Goal: Task Accomplishment & Management: Complete application form

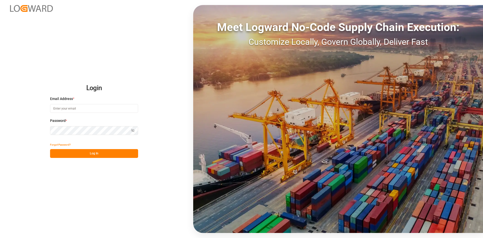
type input "[PERSON_NAME][EMAIL_ADDRESS][PERSON_NAME][DOMAIN_NAME]"
click at [86, 155] on button "Log In" at bounding box center [94, 153] width 88 height 9
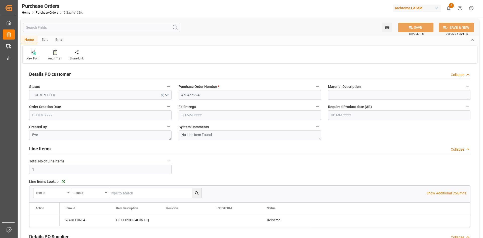
type input "[DATE]"
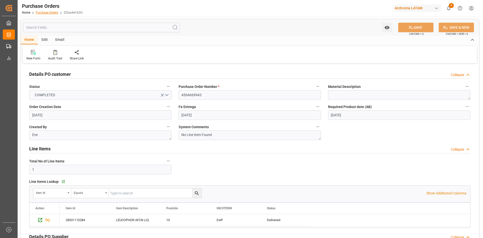
click at [52, 13] on link "Purchase Orders" at bounding box center [47, 13] width 22 height 4
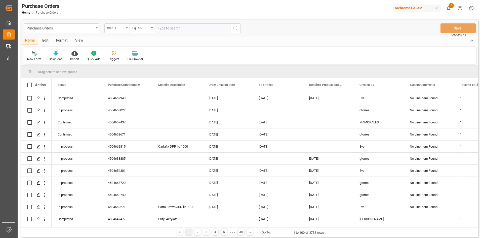
click at [123, 27] on div "Status" at bounding box center [115, 28] width 17 height 6
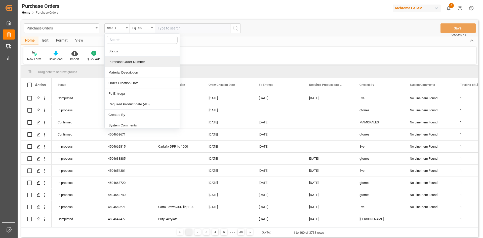
click at [132, 59] on div "Purchase Order Number" at bounding box center [142, 62] width 75 height 11
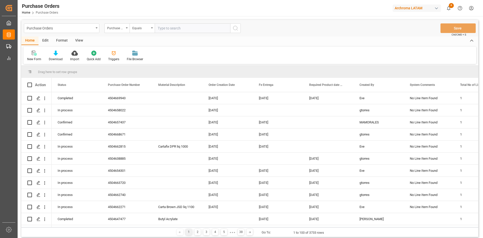
click at [167, 28] on input "text" at bounding box center [193, 28] width 76 height 10
paste input "4504657442"
type input "4504657442"
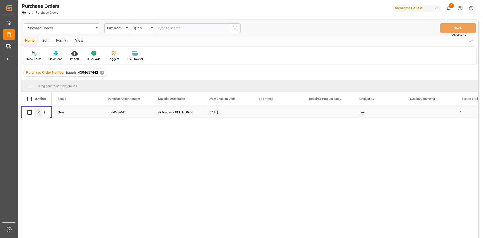
click at [39, 112] on polygon "Press SPACE to select this row." at bounding box center [38, 112] width 3 height 3
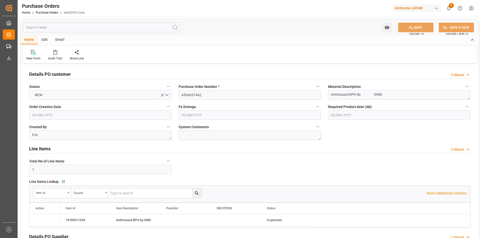
type input "[DATE]"
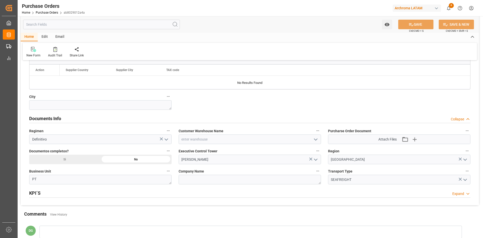
scroll to position [302, 0]
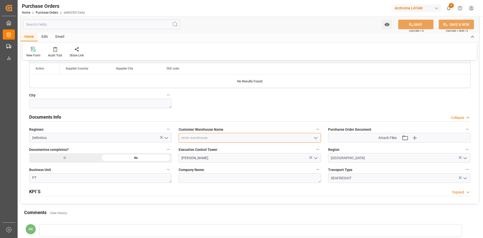
drag, startPoint x: 257, startPoint y: 140, endPoint x: 267, endPoint y: 140, distance: 9.8
click at [257, 140] on input at bounding box center [250, 138] width 143 height 10
click at [316, 139] on icon "open menu" at bounding box center [316, 138] width 6 height 6
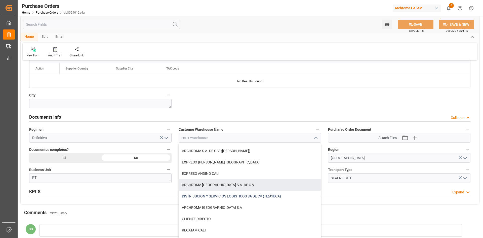
scroll to position [87, 0]
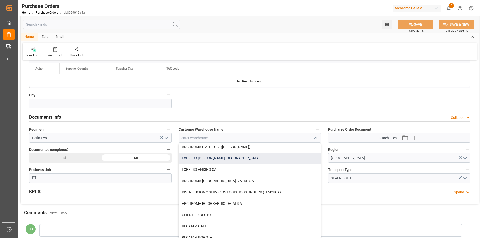
click at [233, 155] on div "EXPRESO [PERSON_NAME] [GEOGRAPHIC_DATA]" at bounding box center [250, 158] width 142 height 11
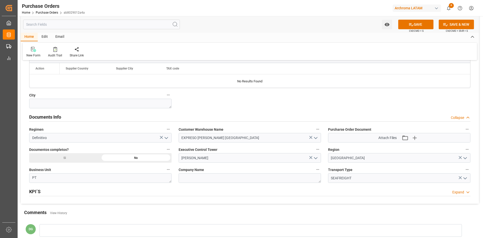
click at [318, 137] on icon "open menu" at bounding box center [316, 138] width 6 height 6
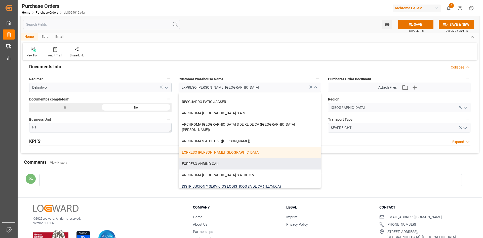
scroll to position [50, 0]
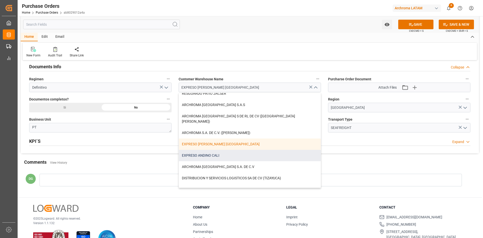
click at [221, 150] on div "EXPRESO ANDINO CALI" at bounding box center [250, 155] width 142 height 11
type input "EXPRESO ANDINO CALI"
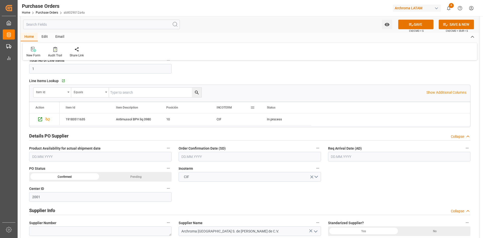
scroll to position [0, 0]
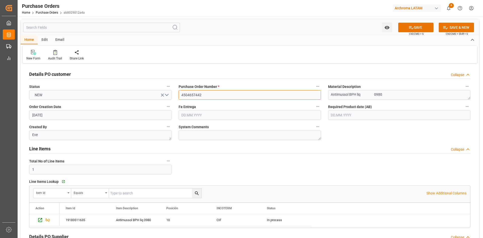
click at [208, 95] on input "4504657442" at bounding box center [250, 95] width 143 height 10
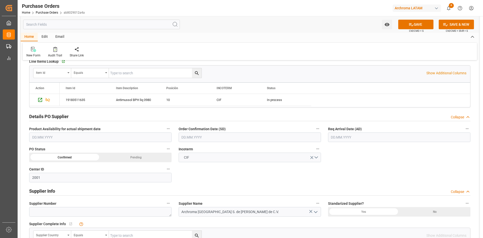
scroll to position [126, 0]
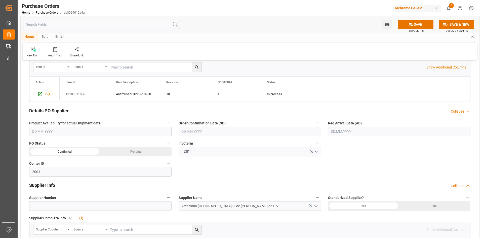
drag, startPoint x: 222, startPoint y: 130, endPoint x: 216, endPoint y: 132, distance: 6.1
click at [222, 130] on input "text" at bounding box center [250, 132] width 143 height 10
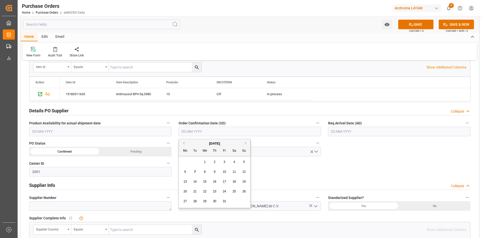
click at [198, 144] on div "[DATE]" at bounding box center [215, 143] width 72 height 5
click at [194, 171] on div "7" at bounding box center [195, 172] width 6 height 6
type input "[DATE]"
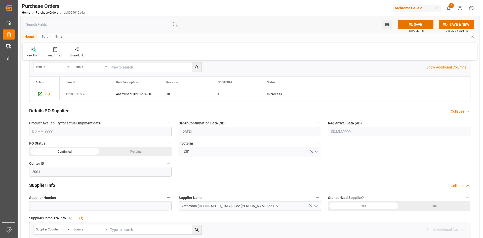
click at [342, 132] on input "text" at bounding box center [399, 132] width 143 height 10
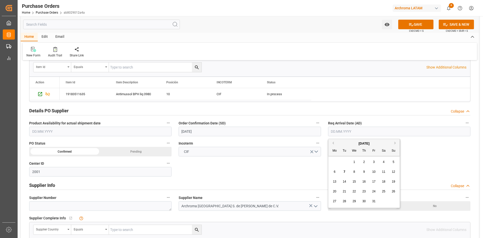
click at [343, 162] on div "29 30 1 2 3 4 5" at bounding box center [364, 162] width 69 height 10
click at [396, 170] on div "12" at bounding box center [394, 172] width 6 height 6
type input "[DATE]"
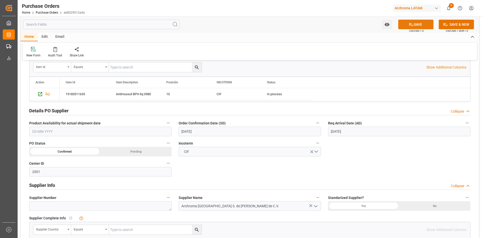
click at [424, 25] on button "SAVE" at bounding box center [416, 25] width 35 height 10
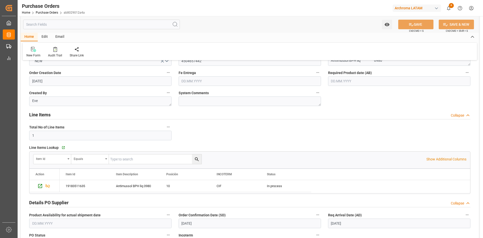
scroll to position [0, 0]
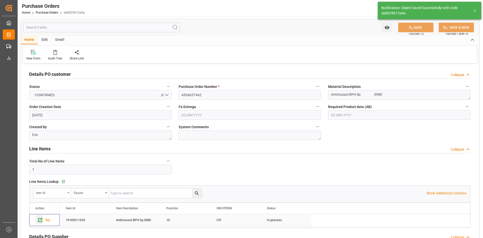
click at [41, 219] on icon "Press SPACE to select this row." at bounding box center [40, 219] width 5 height 5
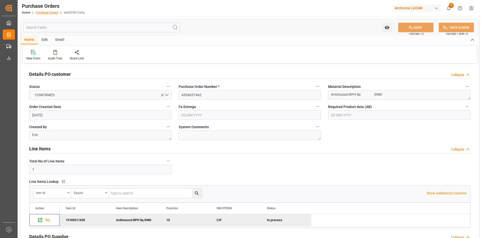
click at [48, 12] on link "Purchase Orders" at bounding box center [47, 13] width 22 height 4
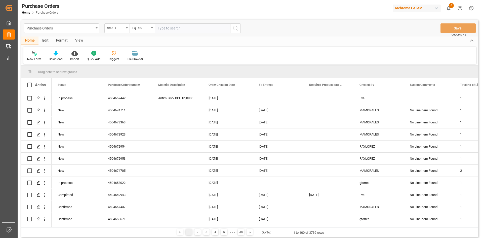
click at [120, 29] on div "Status" at bounding box center [115, 28] width 17 height 6
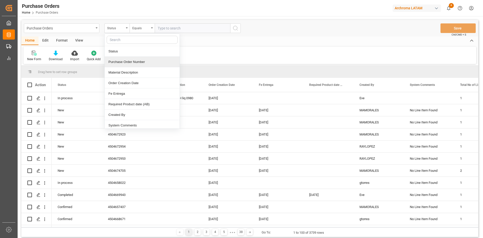
click at [136, 61] on div "Purchase Order Number" at bounding box center [142, 62] width 75 height 11
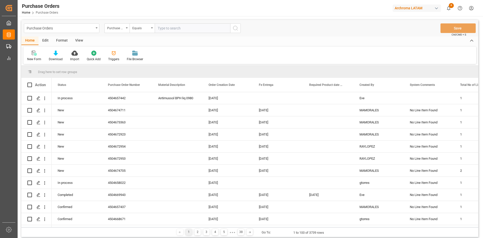
click at [169, 29] on input "text" at bounding box center [193, 28] width 76 height 10
paste input "4504661807"
type input "4504661807"
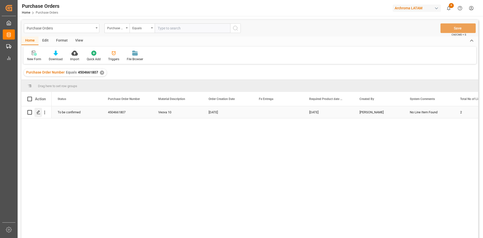
click at [38, 110] on div "Press SPACE to select this row." at bounding box center [38, 112] width 8 height 9
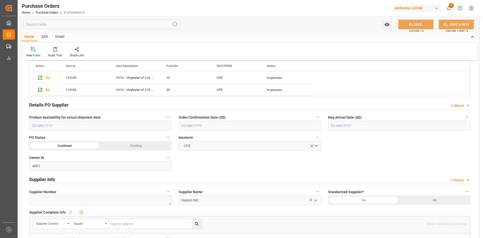
scroll to position [151, 0]
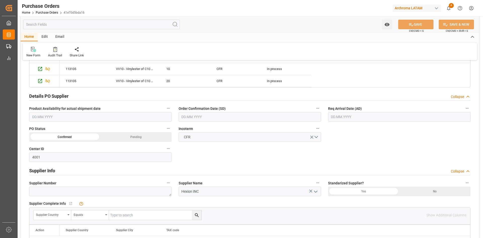
click at [236, 118] on input "text" at bounding box center [250, 117] width 143 height 10
click at [184, 130] on button "Previous Month" at bounding box center [183, 128] width 3 height 3
click at [204, 178] on span "24" at bounding box center [204, 177] width 3 height 4
type input "[DATE]"
click at [354, 117] on input "text" at bounding box center [399, 117] width 143 height 10
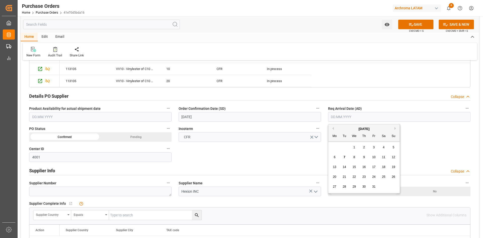
click at [343, 128] on div "[DATE]" at bounding box center [365, 128] width 72 height 5
click at [344, 166] on span "14" at bounding box center [344, 167] width 3 height 4
type input "[DATE]"
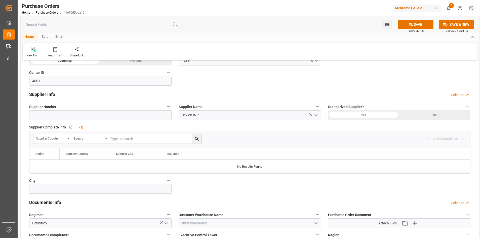
scroll to position [252, 0]
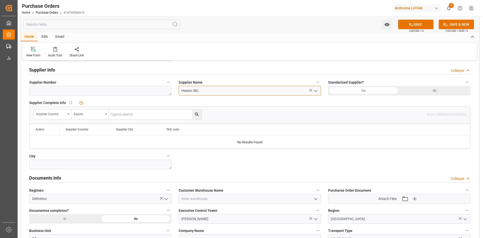
click at [246, 90] on input "Hexion INC" at bounding box center [250, 91] width 143 height 10
click at [319, 92] on input "Hexion INC" at bounding box center [250, 91] width 143 height 10
click at [316, 91] on polyline "open menu" at bounding box center [316, 91] width 3 height 2
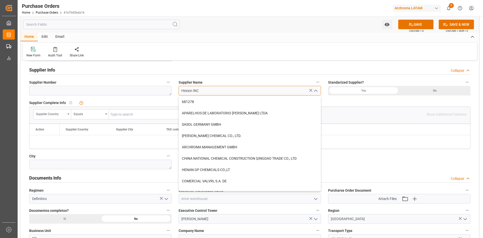
click at [233, 89] on input "Hexion INC" at bounding box center [250, 91] width 143 height 10
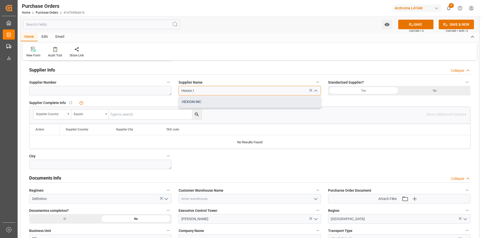
click at [198, 103] on div "HEXION INC" at bounding box center [250, 101] width 142 height 11
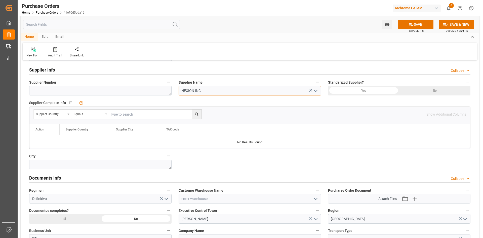
type input "HEXION INC"
click at [380, 91] on div "Yes" at bounding box center [363, 91] width 71 height 10
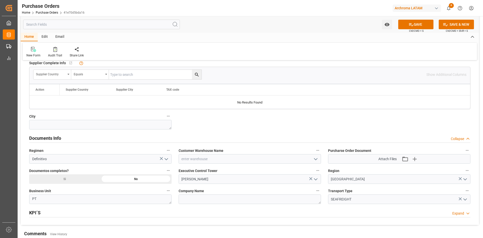
scroll to position [302, 0]
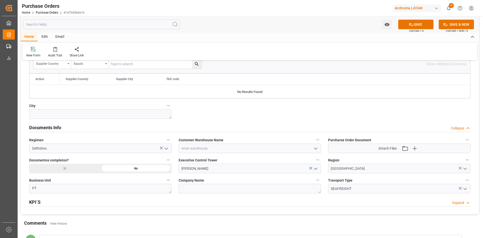
click at [315, 150] on icon "open menu" at bounding box center [316, 149] width 6 height 6
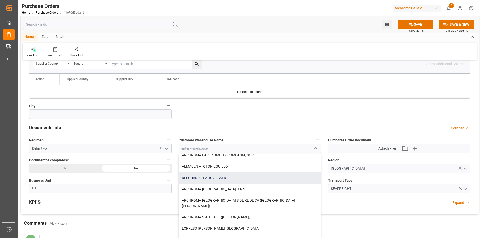
scroll to position [25, 0]
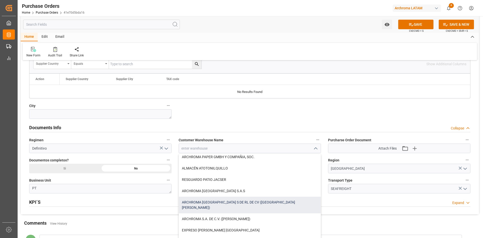
click at [254, 200] on div "ARCHROMA [GEOGRAPHIC_DATA] S DE RL DE CV ([GEOGRAPHIC_DATA][PERSON_NAME])" at bounding box center [250, 205] width 142 height 17
type input "ARCHROMA [GEOGRAPHIC_DATA] S DE RL DE CV ([GEOGRAPHIC_DATA][PERSON_NAME])"
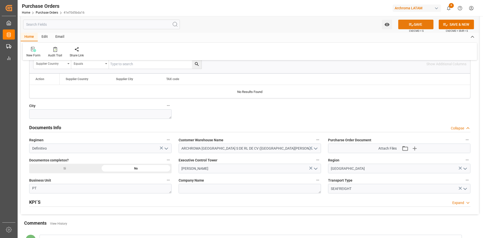
click at [414, 23] on button "SAVE" at bounding box center [416, 25] width 35 height 10
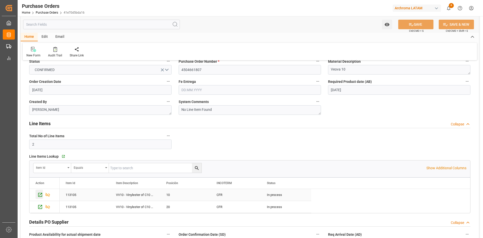
click at [40, 194] on icon "Press SPACE to select this row." at bounding box center [40, 194] width 5 height 5
